Goal: Task Accomplishment & Management: Use online tool/utility

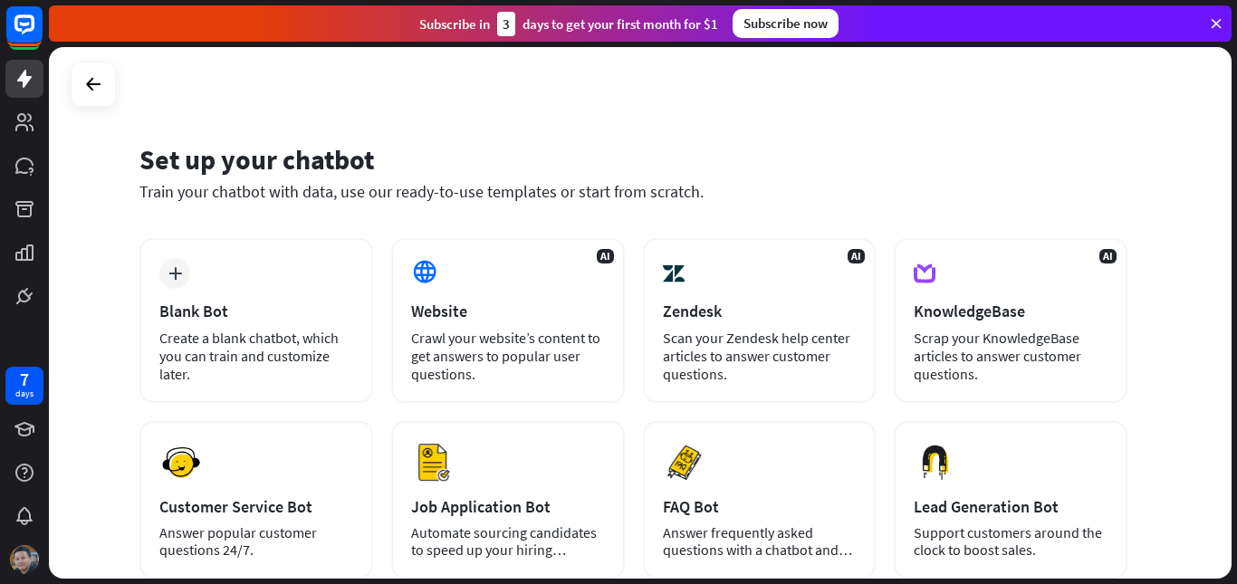
drag, startPoint x: 1236, startPoint y: 272, endPoint x: 1236, endPoint y: 497, distance: 225.4
click at [1236, 497] on div "Set up your chatbot Train your chatbot with data, use our ready-to-use template…" at bounding box center [643, 315] width 1188 height 537
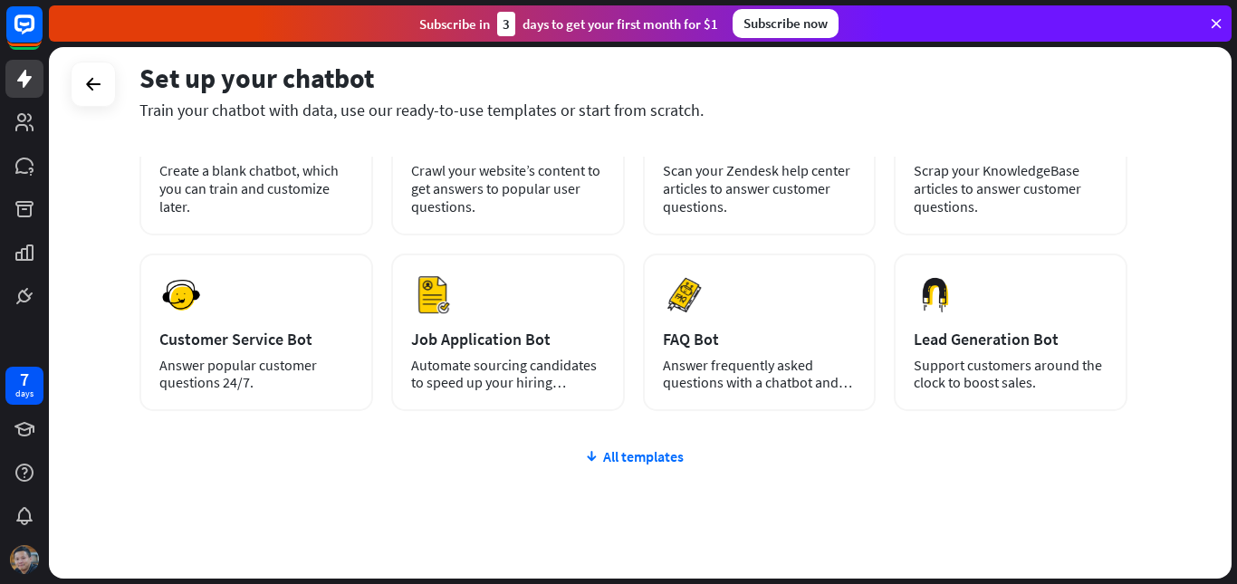
scroll to position [192, 0]
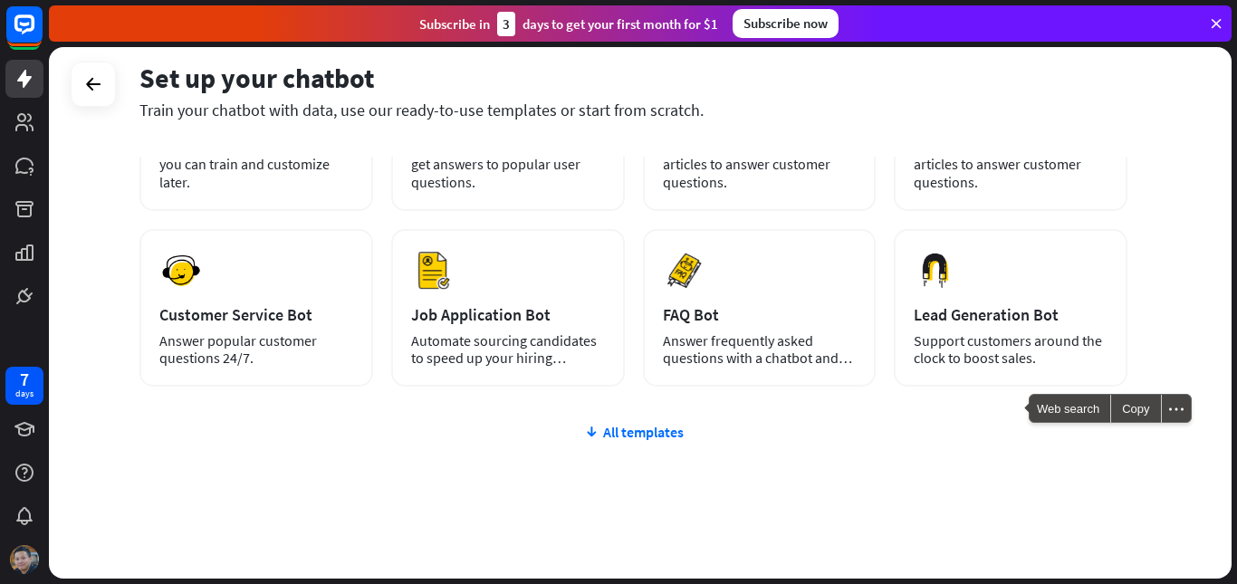
click at [1179, 454] on div "Set up your chatbot Train your chatbot with data, use our ready-to-use template…" at bounding box center [640, 312] width 1182 height 531
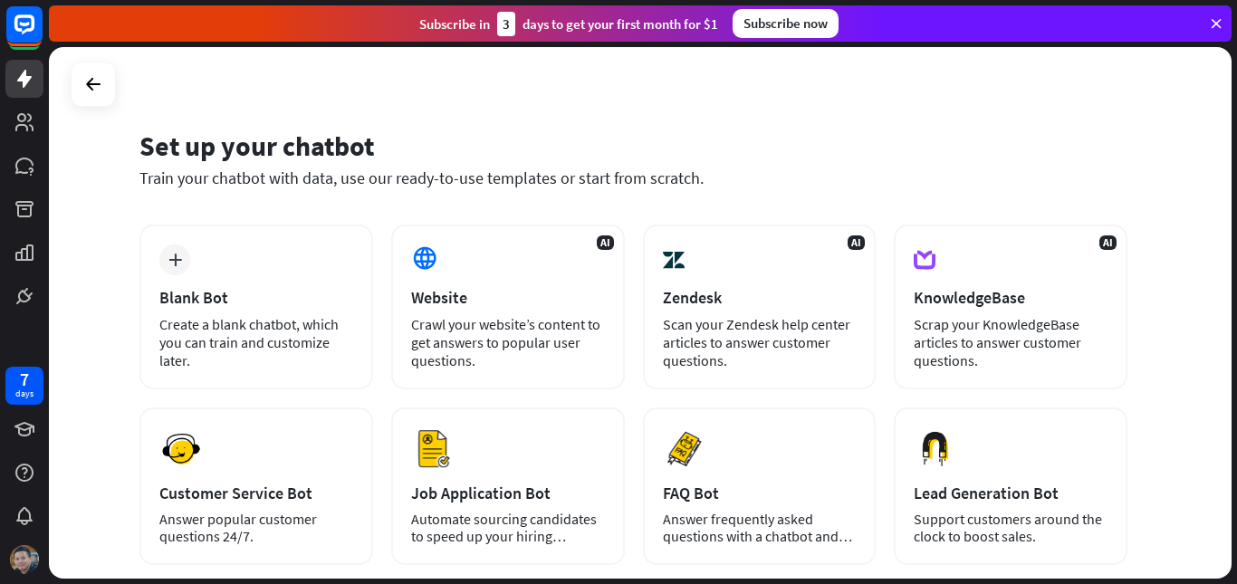
scroll to position [0, 0]
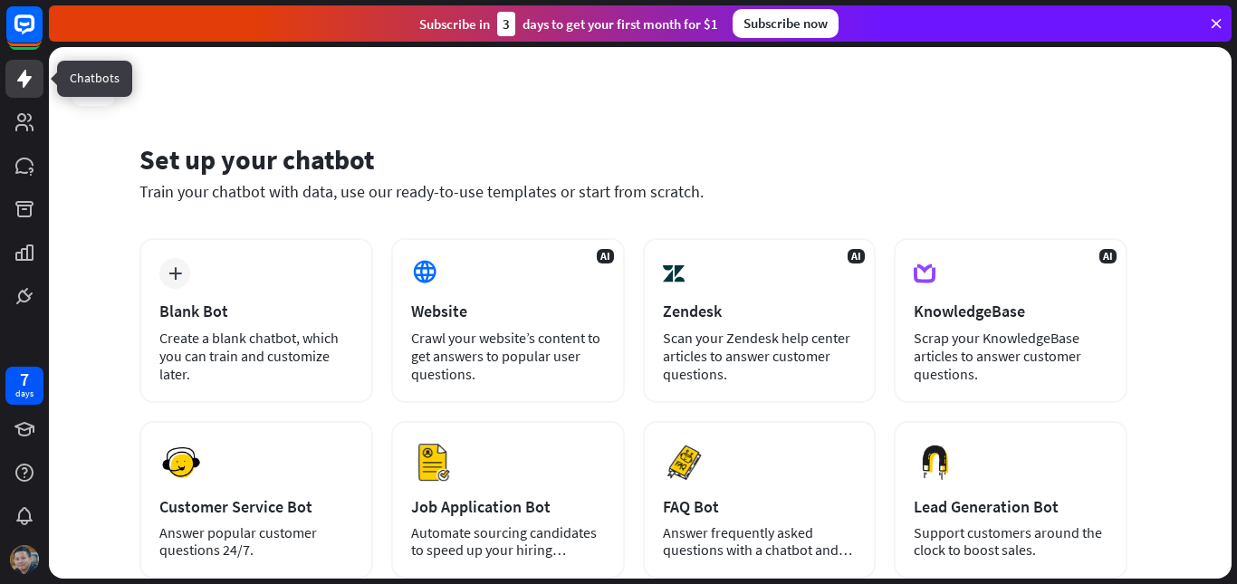
click at [21, 72] on icon at bounding box center [25, 79] width 22 height 22
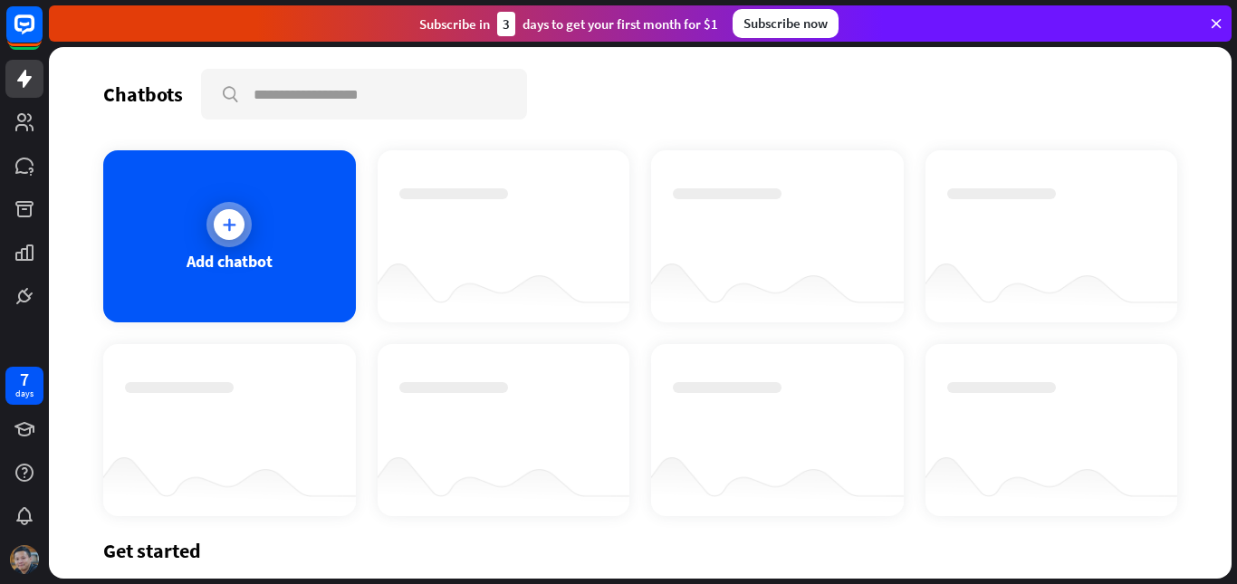
click at [221, 221] on icon at bounding box center [229, 224] width 18 height 18
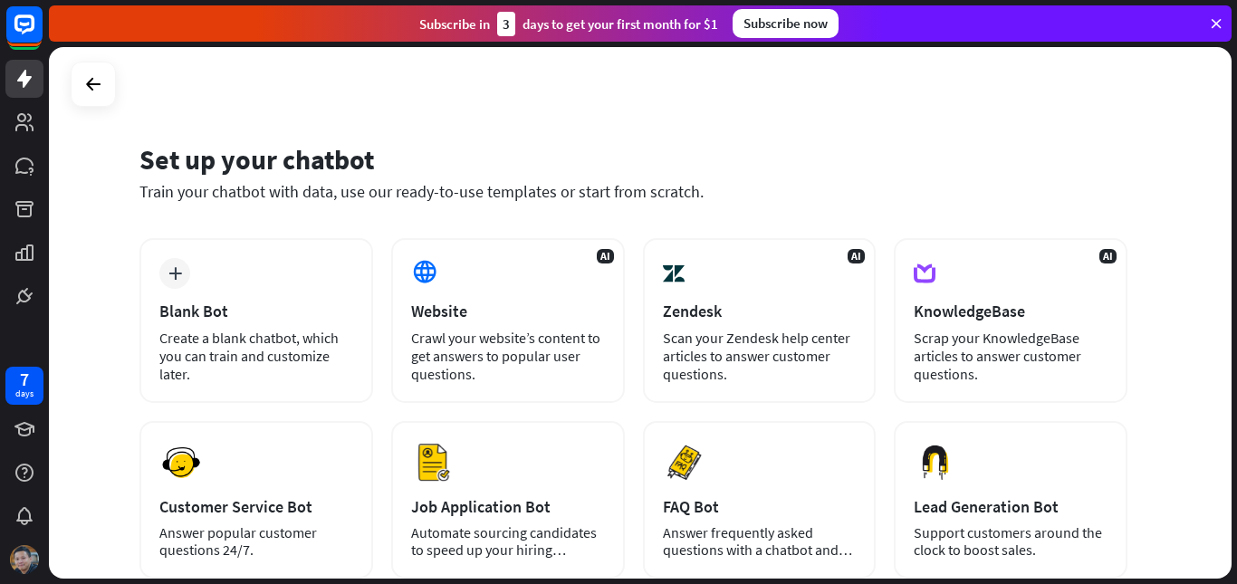
drag, startPoint x: 1236, startPoint y: 249, endPoint x: 1232, endPoint y: 263, distance: 14.1
click at [1232, 263] on div "Set up your chatbot Train your chatbot with data, use our ready-to-use template…" at bounding box center [643, 315] width 1188 height 537
drag, startPoint x: 1236, startPoint y: 264, endPoint x: 1236, endPoint y: 279, distance: 14.5
click at [1236, 279] on div "Set up your chatbot Train your chatbot with data, use our ready-to-use template…" at bounding box center [643, 315] width 1188 height 537
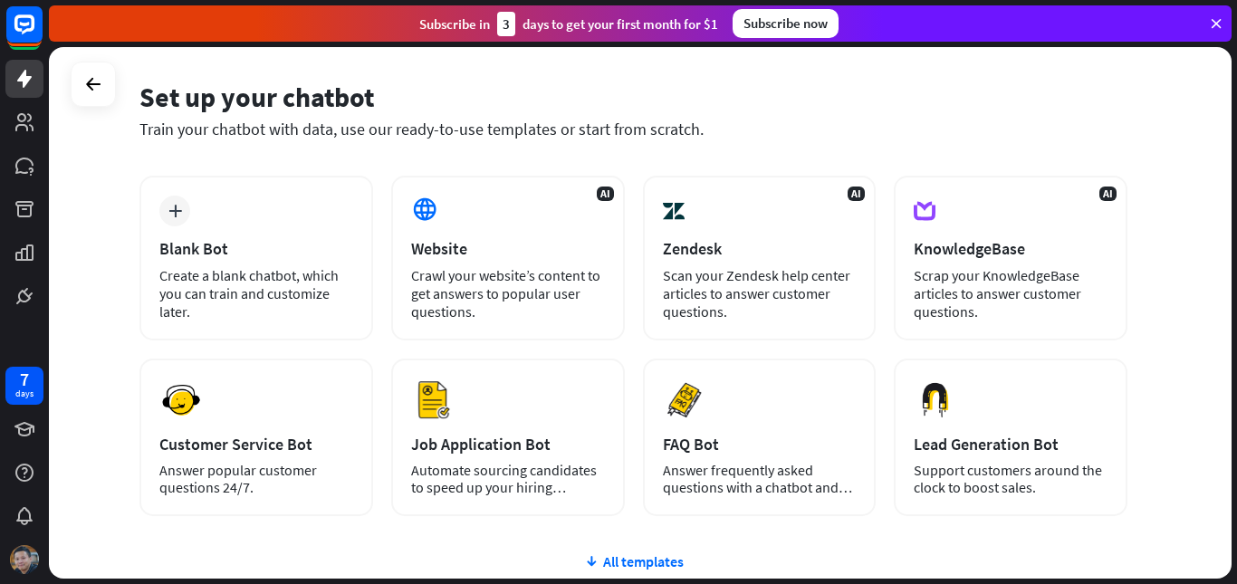
scroll to position [191, 0]
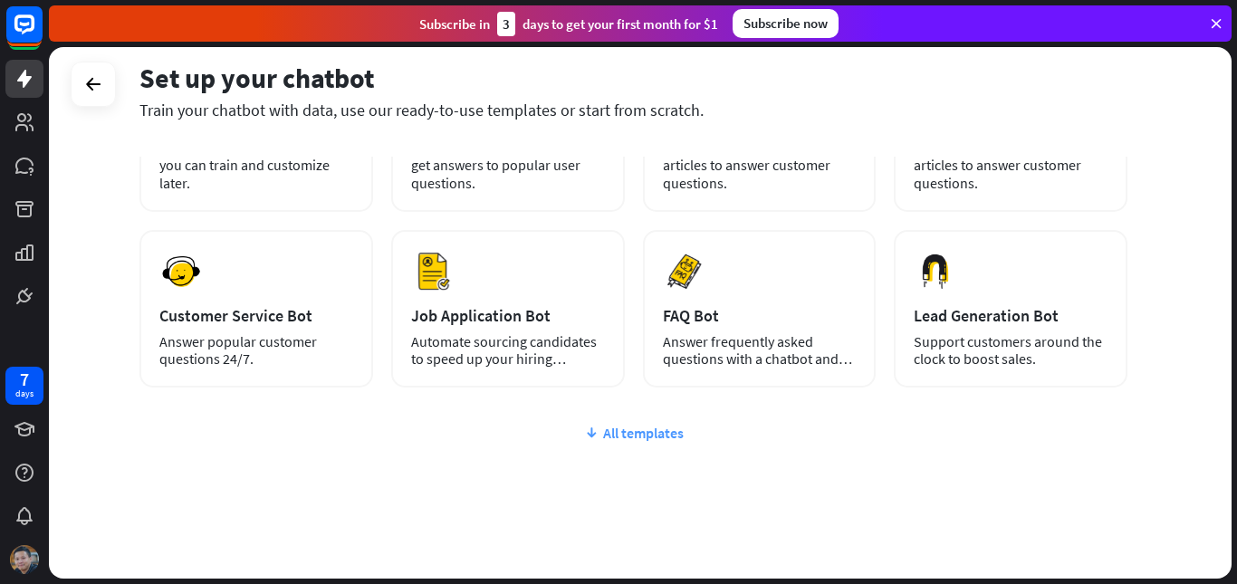
click at [626, 429] on div "All templates" at bounding box center [633, 433] width 988 height 18
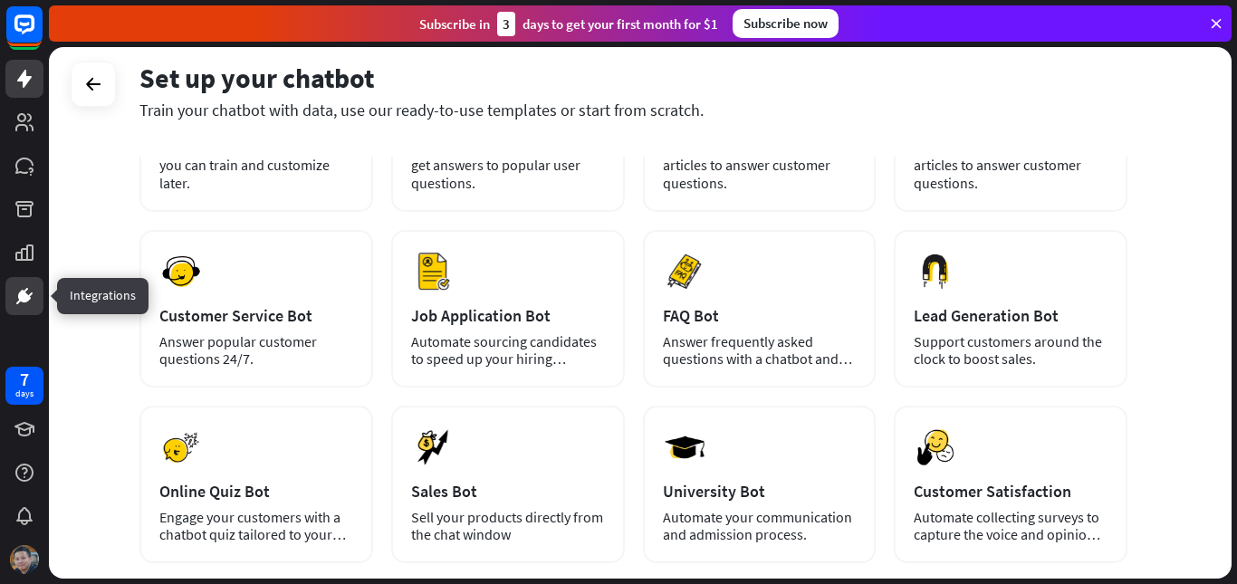
click at [15, 287] on icon at bounding box center [25, 296] width 22 height 22
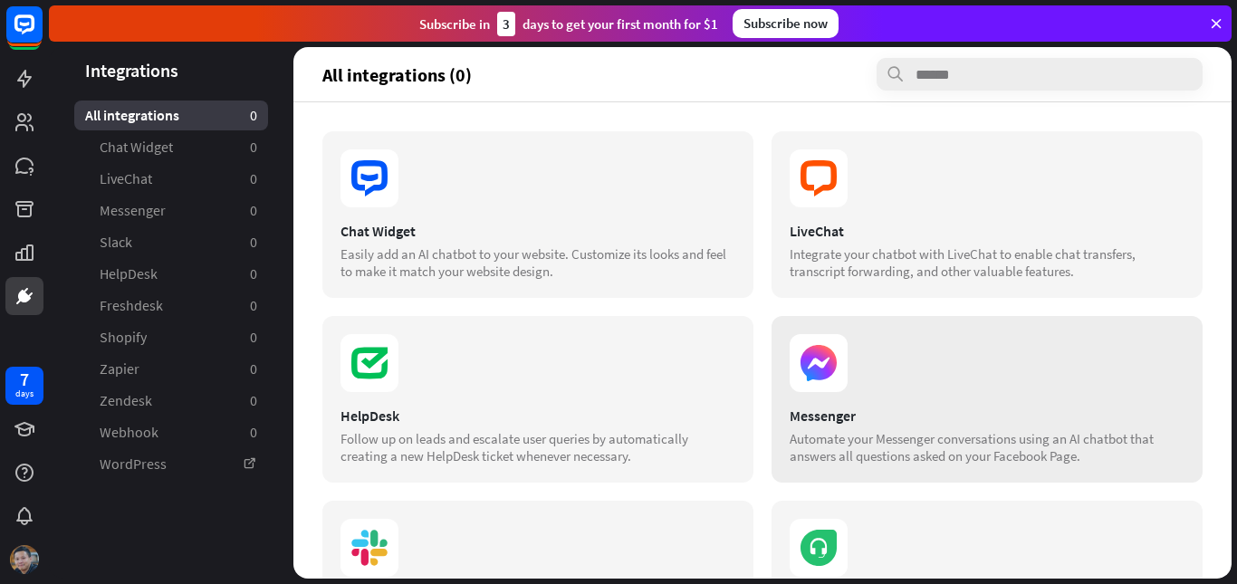
click at [1054, 450] on div "Automate your Messenger conversations using an AI chatbot that answers all ques…" at bounding box center [986, 447] width 395 height 34
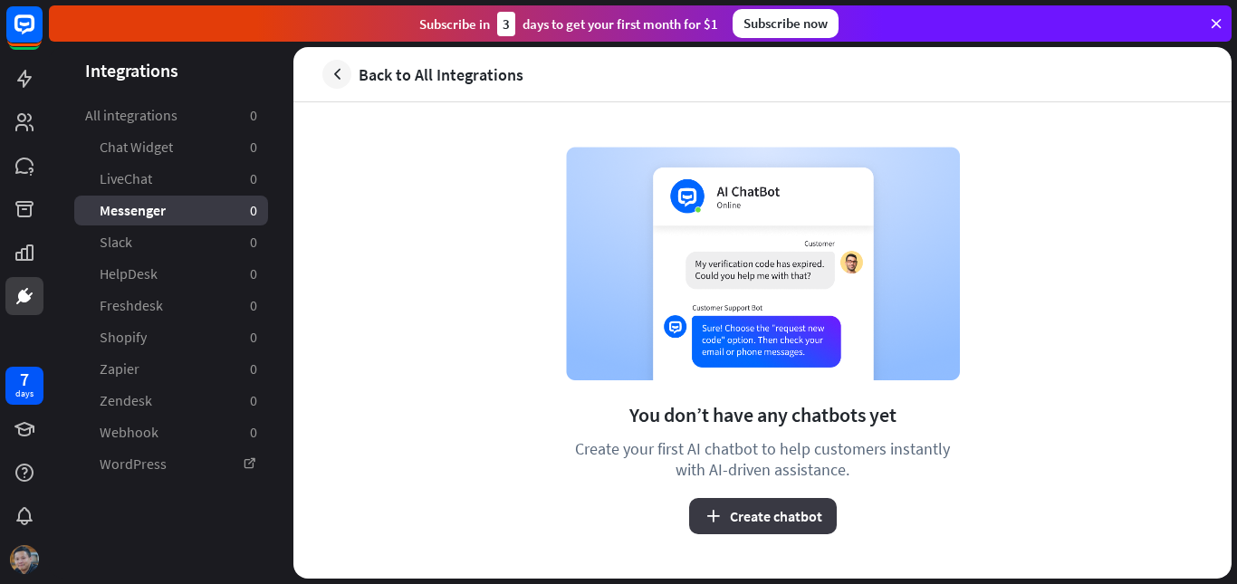
click at [784, 528] on button "Create chatbot" at bounding box center [763, 516] width 148 height 36
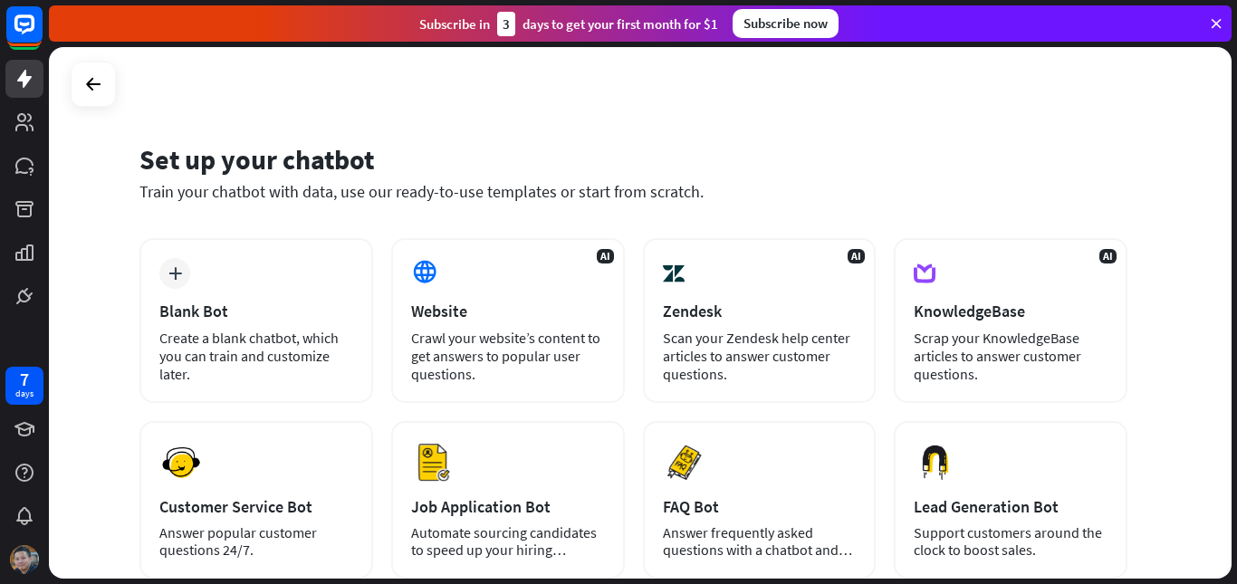
drag, startPoint x: 1234, startPoint y: 251, endPoint x: 1228, endPoint y: 260, distance: 11.1
click at [1232, 253] on div "Set up your chatbot Train your chatbot with data, use our ready-to-use template…" at bounding box center [643, 315] width 1188 height 537
click at [1234, 221] on div "Set up your chatbot Train your chatbot with data, use our ready-to-use template…" at bounding box center [643, 315] width 1188 height 537
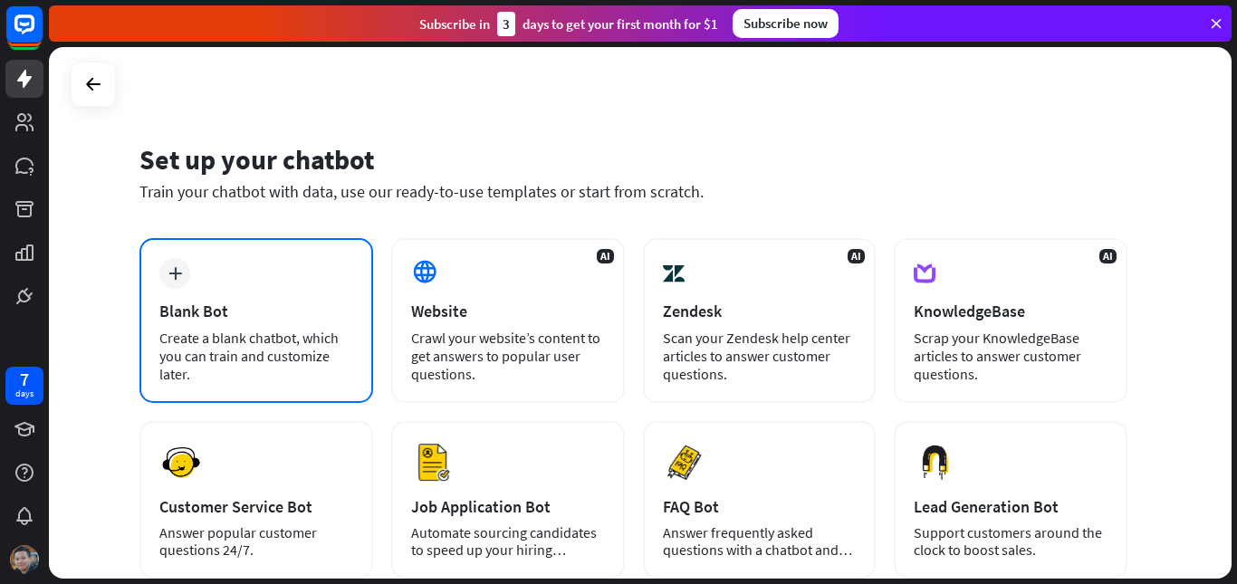
click at [270, 293] on div "plus Blank Bot Create a blank chatbot, which you can train and customize later." at bounding box center [256, 320] width 234 height 165
